Goal: Task Accomplishment & Management: Use online tool/utility

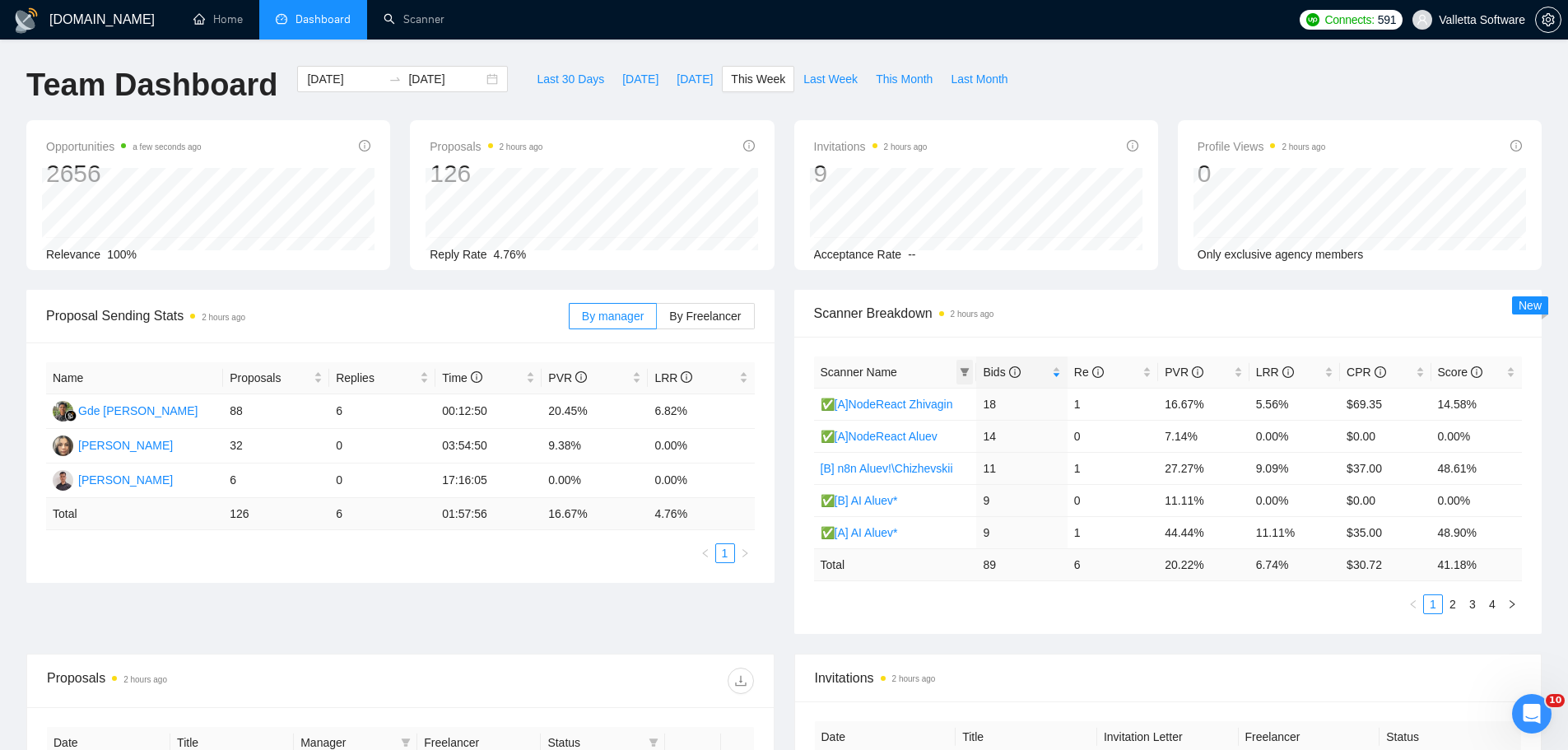
click at [969, 369] on icon "filter" at bounding box center [964, 372] width 10 height 10
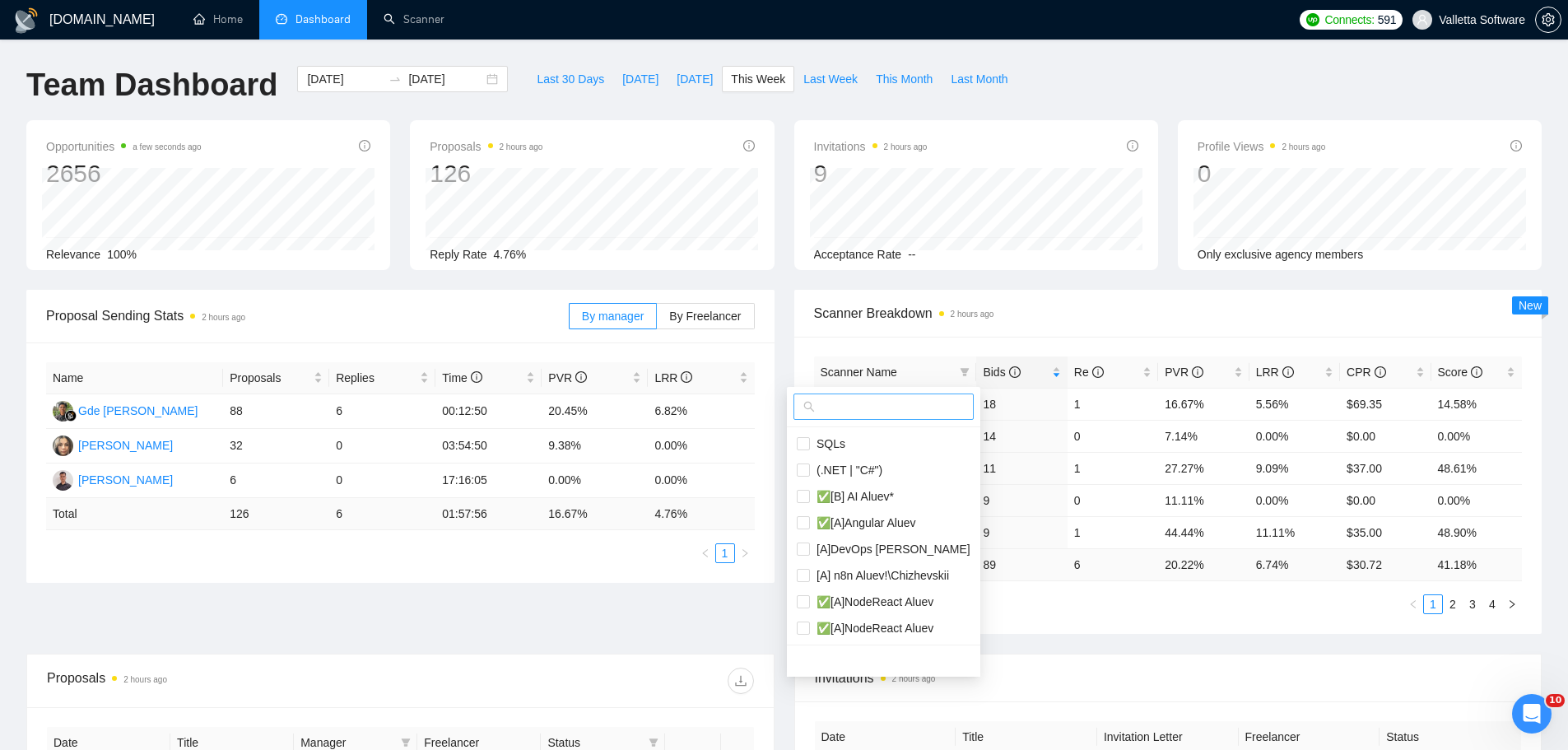
click at [890, 413] on input "text" at bounding box center [891, 407] width 146 height 18
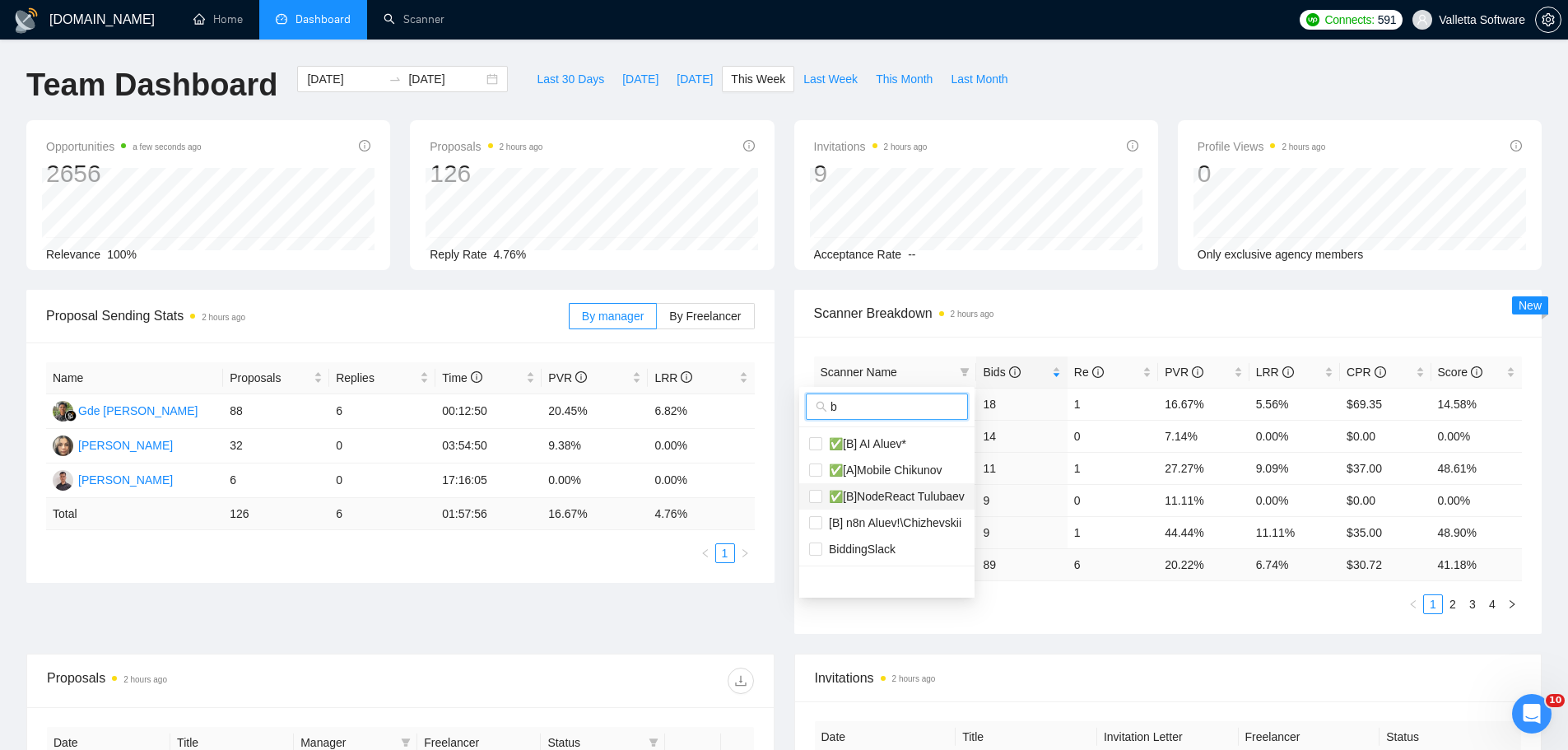
type input "b"
click at [932, 501] on span "✅[B]NodeReact Tulubaev" at bounding box center [894, 496] width 142 height 13
checkbox input "true"
click at [909, 439] on span "✅[B] AI Aluev*" at bounding box center [887, 443] width 155 height 18
checkbox input "true"
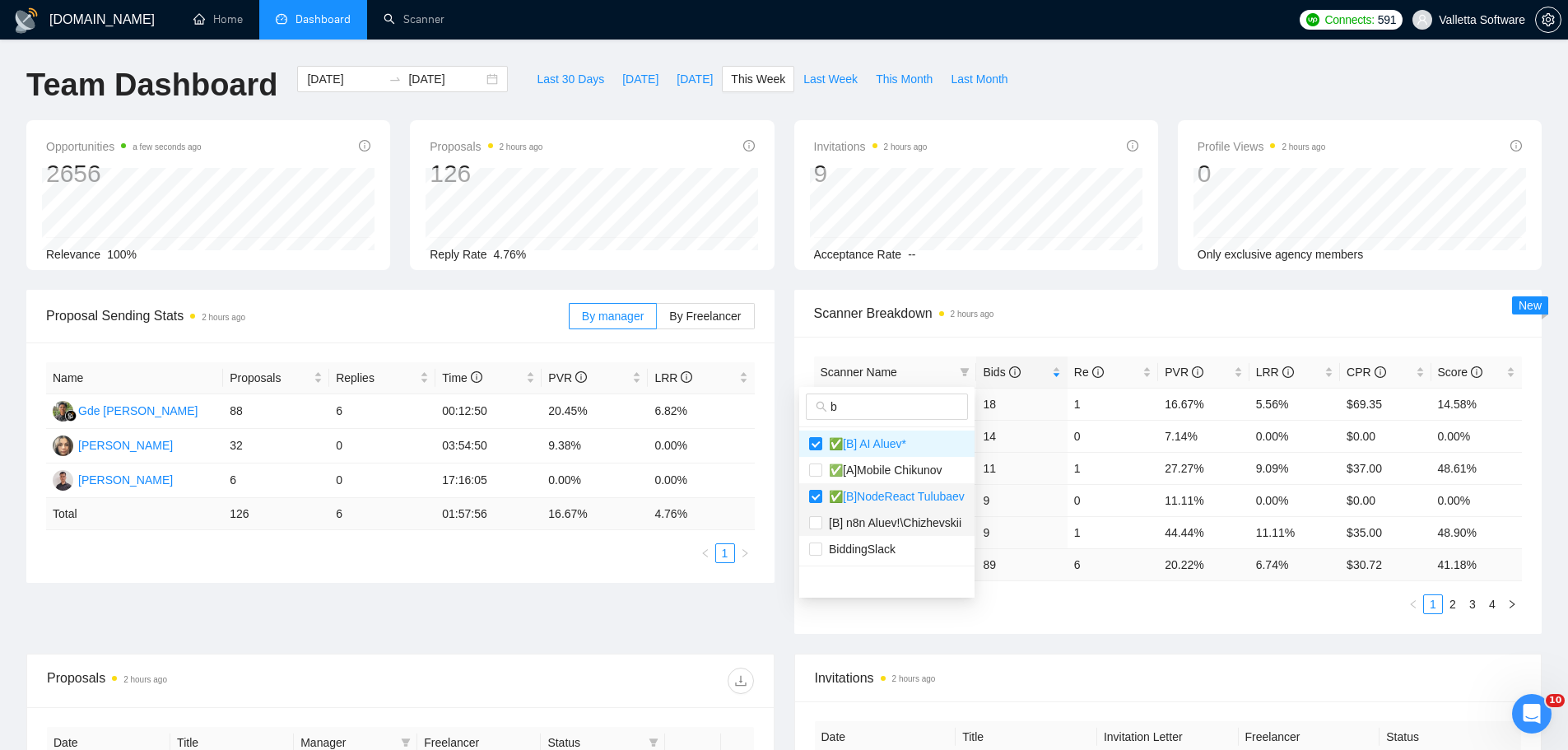
click at [902, 529] on span "[B] n8n Aluev!\Chizhevskii" at bounding box center [892, 522] width 139 height 13
checkbox input "true"
drag, startPoint x: 882, startPoint y: 405, endPoint x: 736, endPoint y: 399, distance: 146.1
click at [770, 402] on body "[DOMAIN_NAME] Home Dashboard Scanner Connects: 591 Valletta Software Team Dashb…" at bounding box center [784, 375] width 1568 height 750
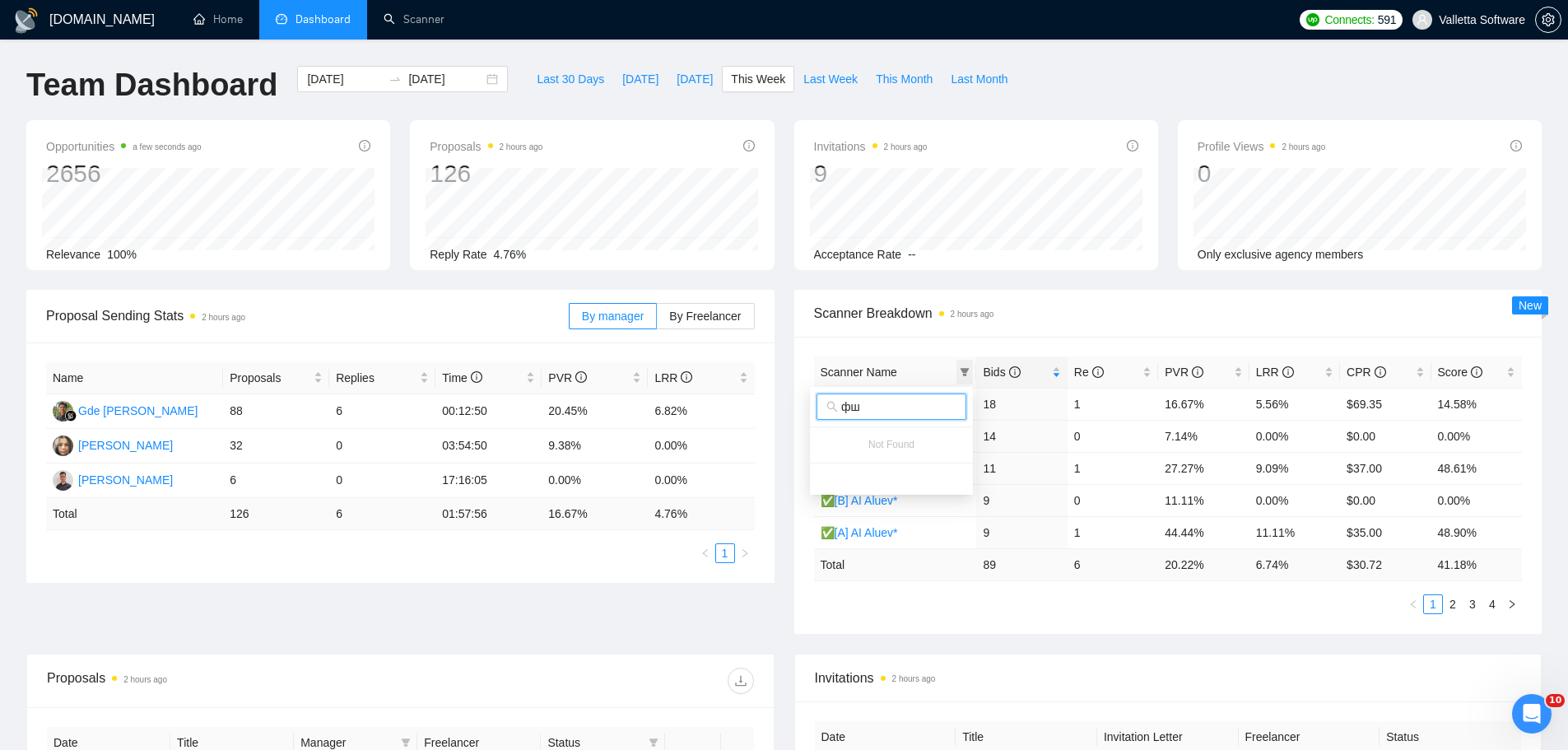
type input "фш"
click at [954, 374] on div "Scanner Name" at bounding box center [896, 372] width 149 height 18
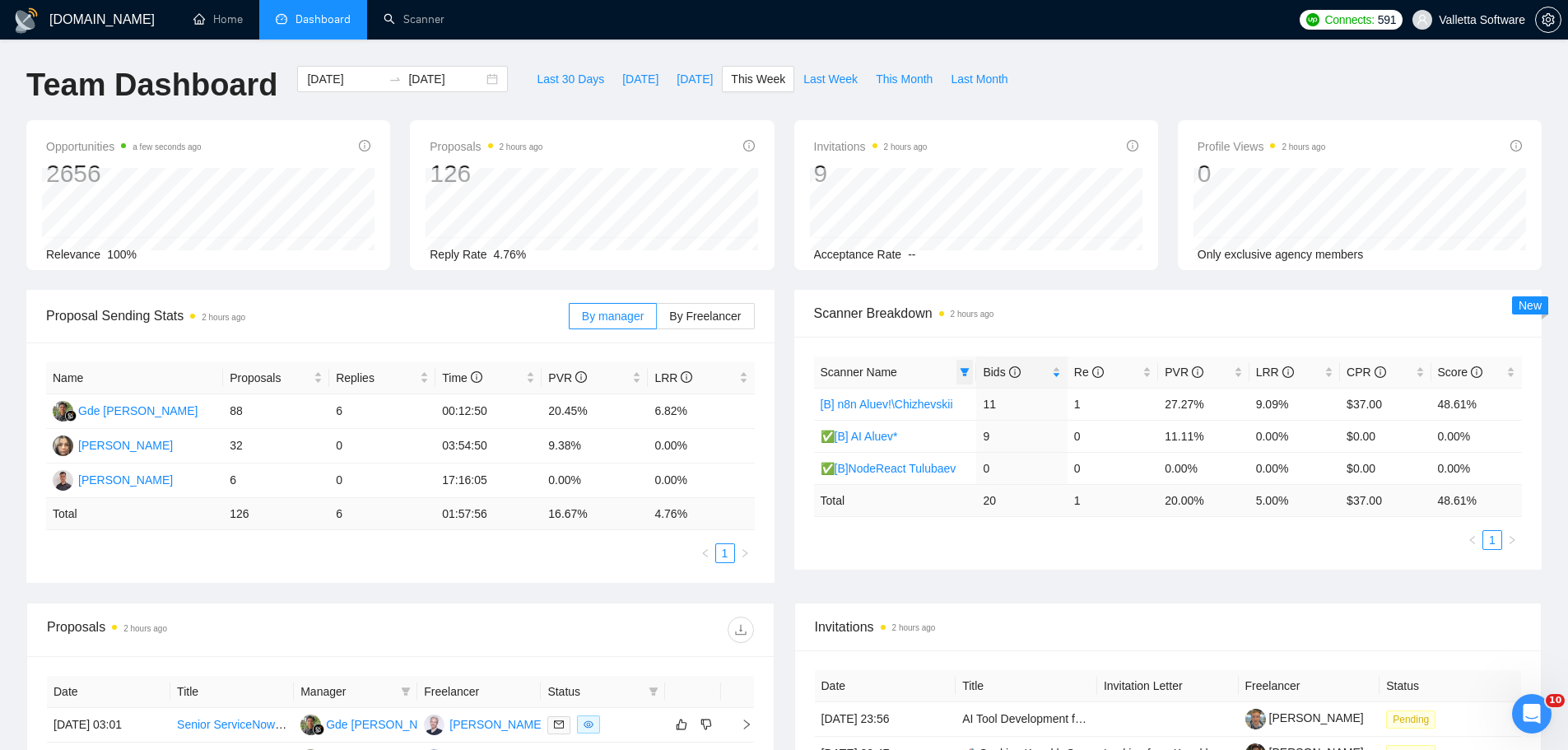
click at [963, 369] on icon "filter" at bounding box center [965, 372] width 9 height 8
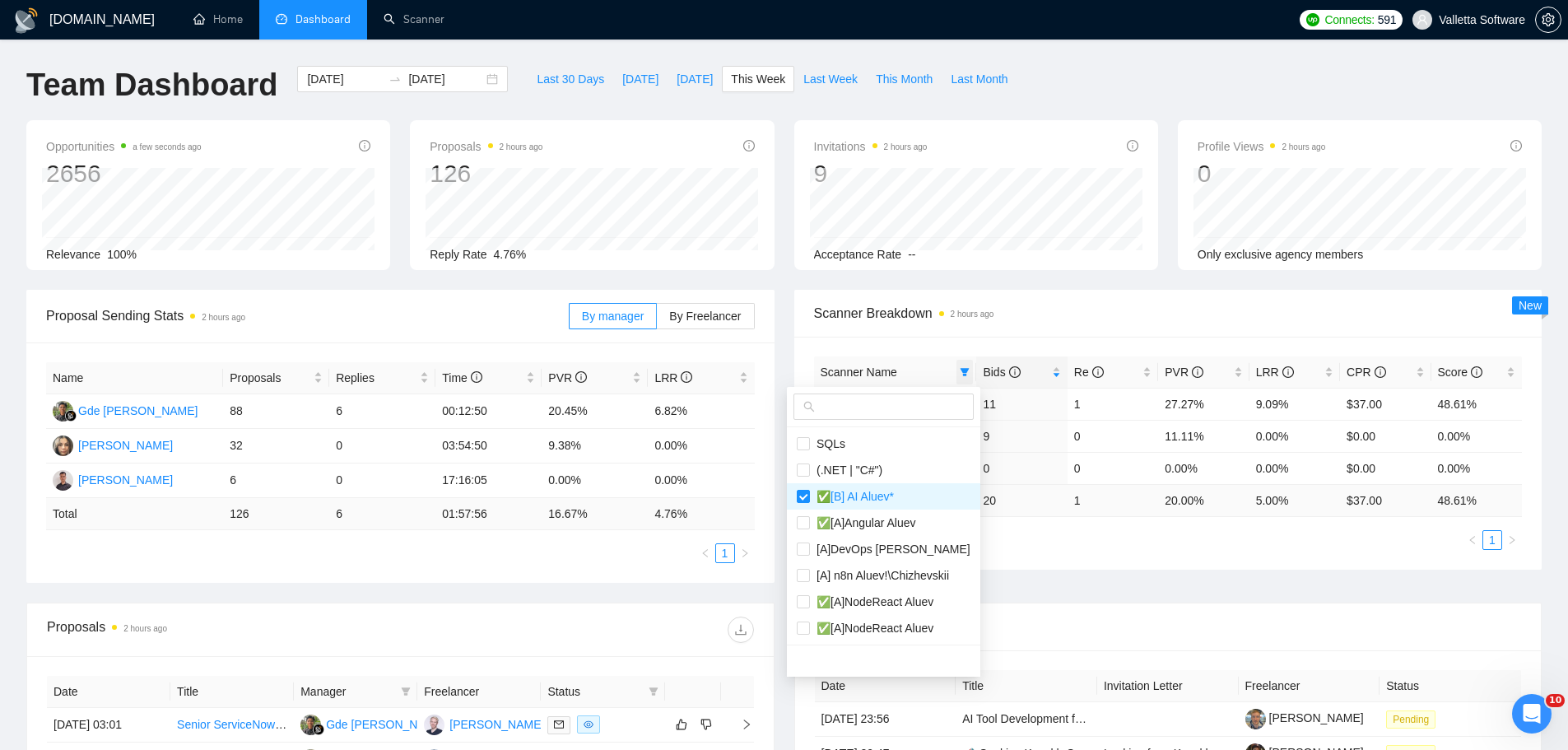
click at [960, 377] on span at bounding box center [964, 372] width 17 height 24
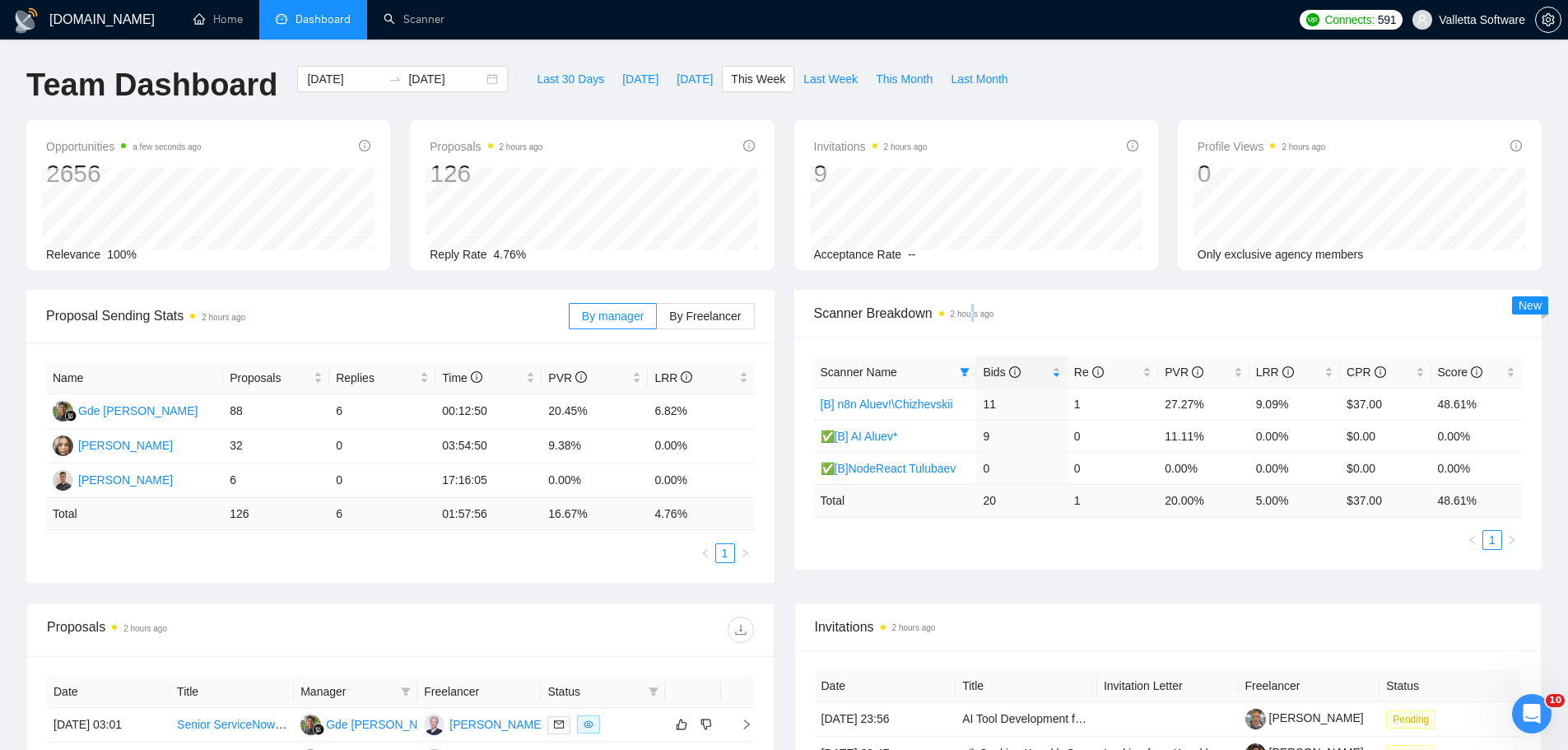
click at [973, 328] on div "Scanner Breakdown 2 hours ago" at bounding box center [1168, 314] width 709 height 47
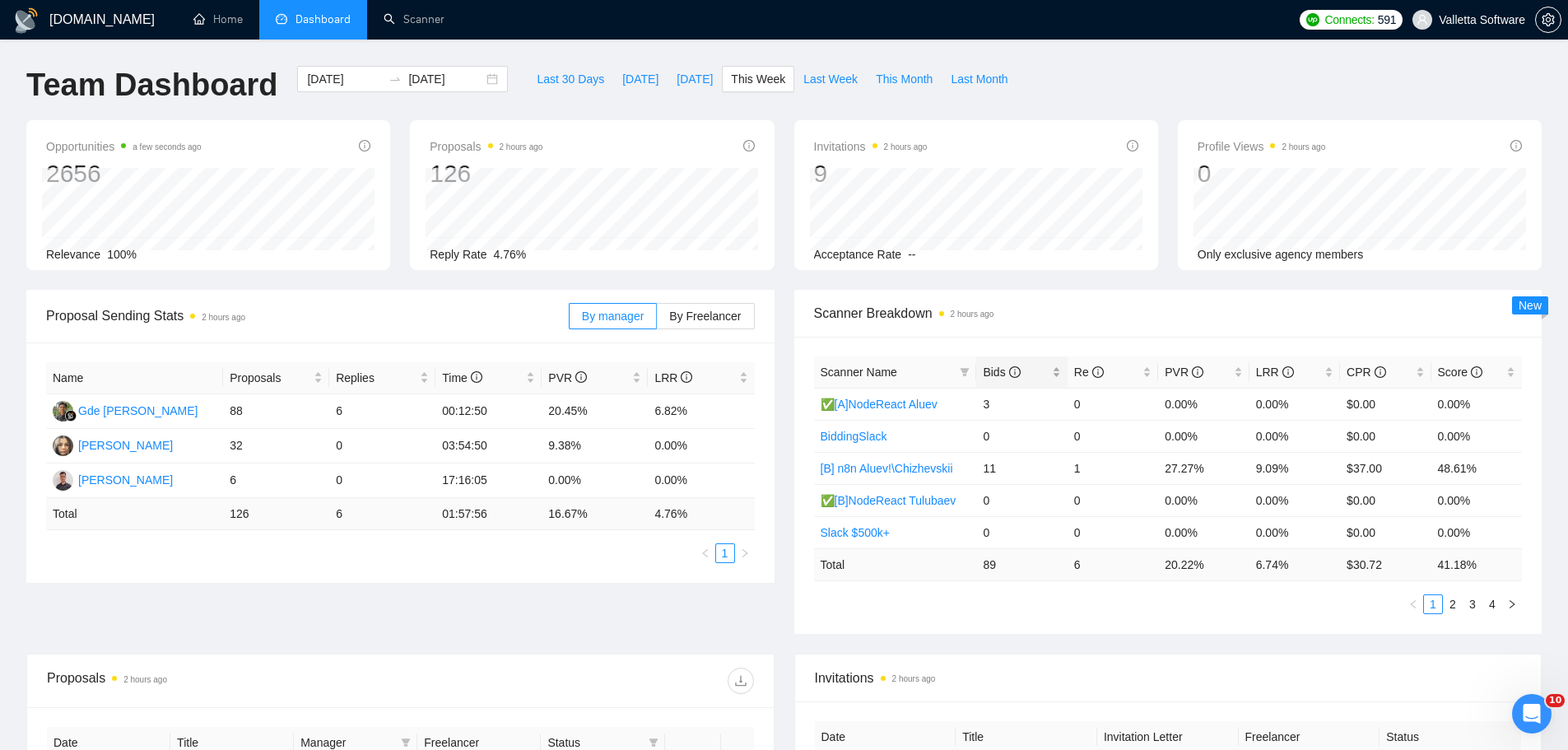
click at [1024, 363] on div "Bids" at bounding box center [1021, 372] width 77 height 18
click at [1001, 404] on td "18" at bounding box center [1022, 403] width 90 height 32
drag, startPoint x: 975, startPoint y: 465, endPoint x: 1074, endPoint y: 471, distance: 99.2
click at [1073, 471] on tr "[B] n8n Aluev!\Chizhevskii 11 1 27.27% 9.09% $37.00 48.61%" at bounding box center [1168, 468] width 709 height 32
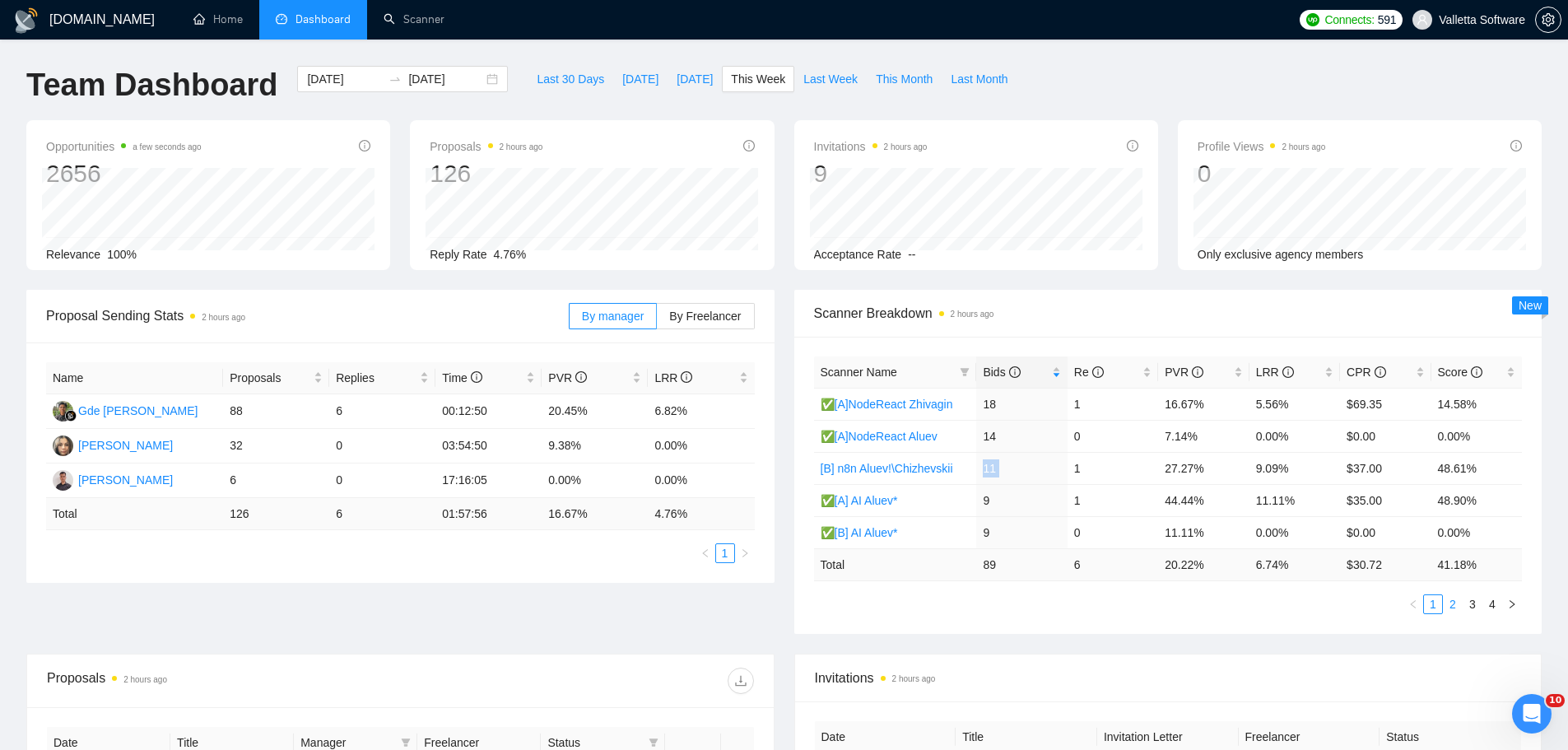
click at [1453, 610] on link "2" at bounding box center [1452, 604] width 18 height 18
click at [1432, 607] on link "1" at bounding box center [1432, 604] width 18 height 18
click at [1458, 608] on link "2" at bounding box center [1452, 604] width 18 height 18
click at [1434, 609] on link "1" at bounding box center [1432, 604] width 18 height 18
